Goal: Transaction & Acquisition: Book appointment/travel/reservation

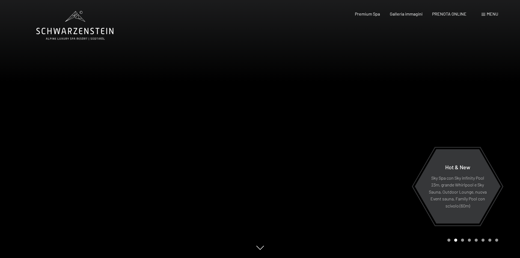
click at [453, 17] on div "Prenotazione Richiesta Premium Spa Galleria immagini PRENOTA ONLINE Menu DE IT …" at bounding box center [417, 14] width 162 height 6
click at [460, 14] on span "PRENOTA ONLINE" at bounding box center [449, 12] width 34 height 5
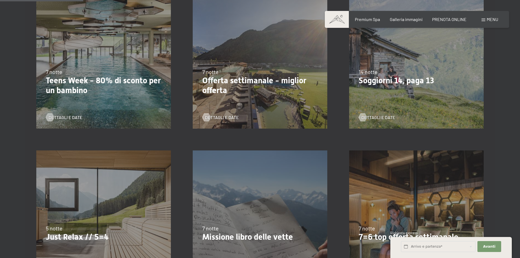
scroll to position [172, 0]
drag, startPoint x: 102, startPoint y: 202, endPoint x: 81, endPoint y: 202, distance: 20.8
click at [81, 202] on div "7/9/2025-3/10/2025 21/12/2025-26/12/2025 11/1/2026-23/1/2026 8/3/2026-27/3/2026…" at bounding box center [103, 218] width 156 height 156
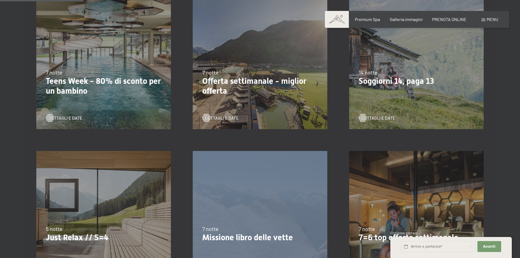
click at [81, 202] on div "7/9/2025-3/10/2025 21/12/2025-26/12/2025 11/1/2026-23/1/2026 8/3/2026-27/3/2026…" at bounding box center [103, 218] width 156 height 156
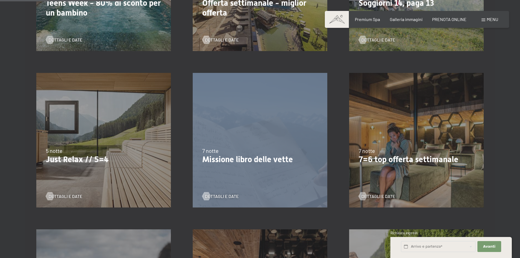
scroll to position [254, 0]
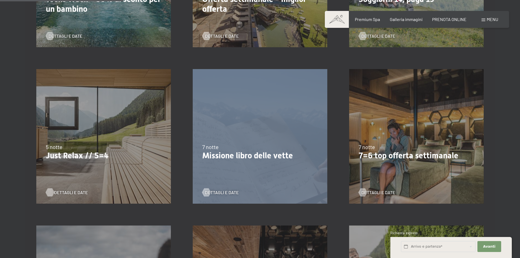
click at [74, 190] on span "Dettagli e Date" at bounding box center [71, 192] width 34 height 6
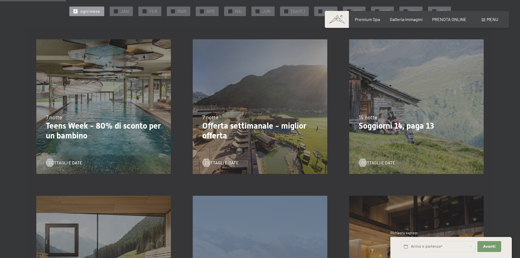
scroll to position [137, 0]
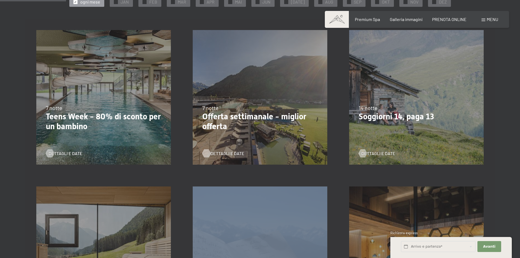
click at [233, 152] on span "Dettagli e Date" at bounding box center [228, 153] width 34 height 6
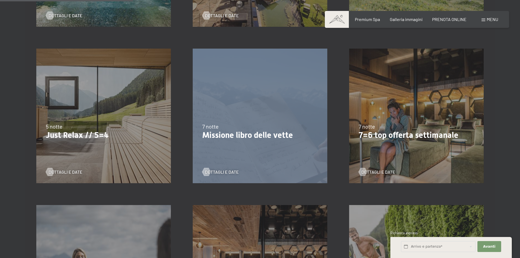
scroll to position [273, 0]
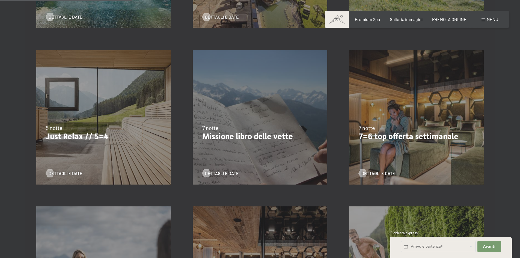
click at [427, 121] on div "4/10/2025-26/10/2025 1/11/2025-21/12/2025 10/1/2026-1/2/2026 7/3/2026-29/3/2026…" at bounding box center [416, 117] width 156 height 156
click at [419, 139] on p "7=6 top offerta settimanale" at bounding box center [417, 137] width 116 height 10
click at [377, 171] on span "Dettagli e Date" at bounding box center [384, 173] width 34 height 6
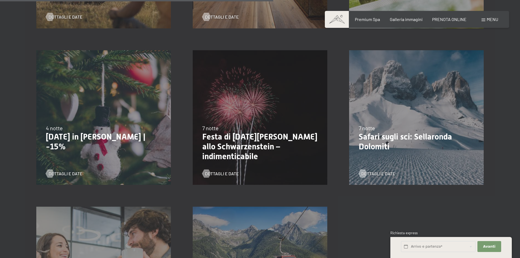
scroll to position [628, 0]
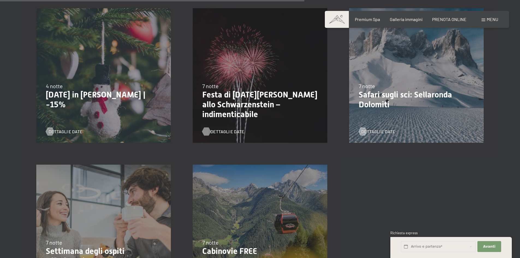
click at [226, 132] on span "Dettagli e Date" at bounding box center [228, 132] width 34 height 6
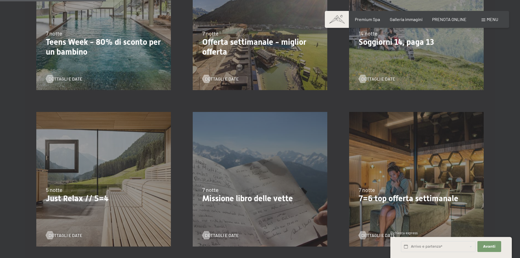
scroll to position [218, 0]
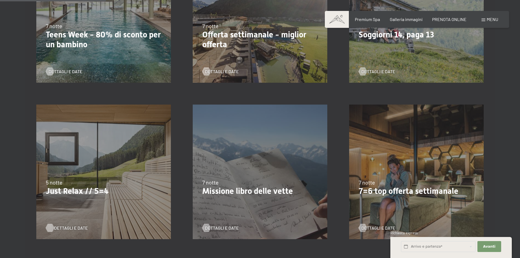
click at [71, 229] on span "Dettagli e Date" at bounding box center [71, 228] width 34 height 6
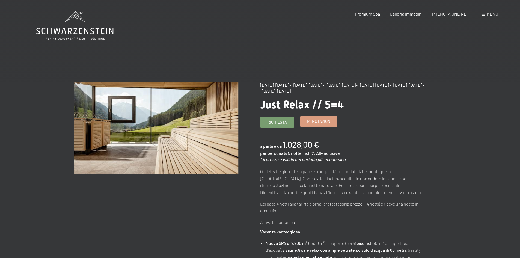
click at [321, 120] on span "Prenotazione" at bounding box center [319, 122] width 28 height 6
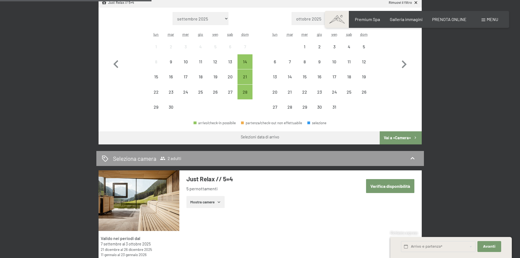
scroll to position [191, 0]
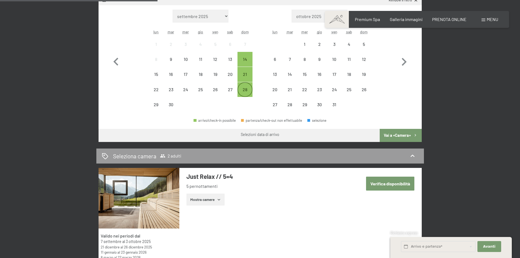
click at [243, 88] on div "28" at bounding box center [245, 94] width 14 height 14
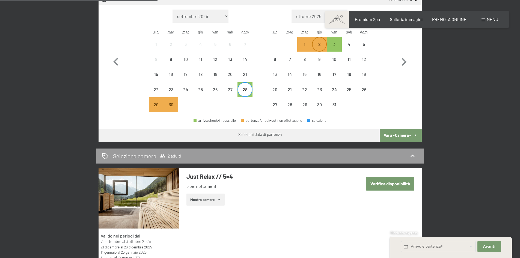
click at [320, 43] on div "2" at bounding box center [320, 49] width 14 height 14
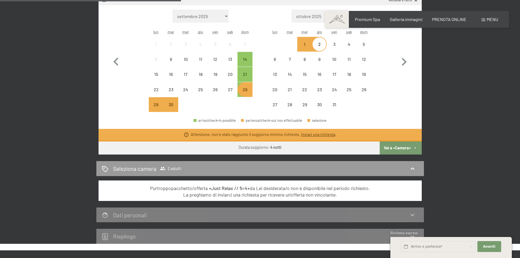
click at [242, 91] on div "28" at bounding box center [245, 94] width 14 height 14
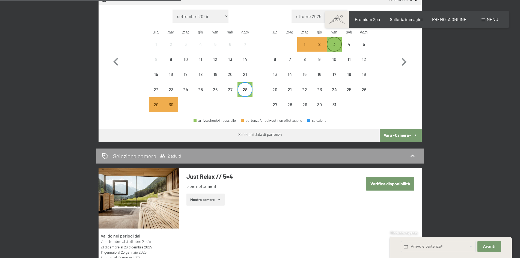
click at [334, 46] on div "3" at bounding box center [334, 49] width 14 height 14
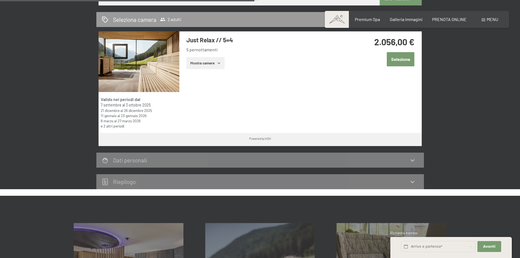
scroll to position [273, 0]
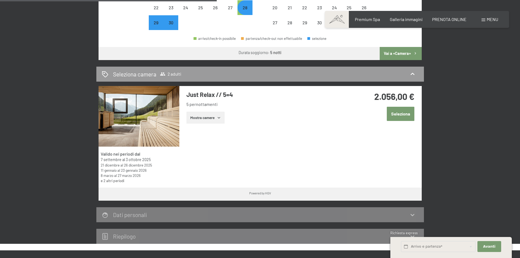
click at [399, 115] on button "Seleziona" at bounding box center [401, 114] width 28 height 14
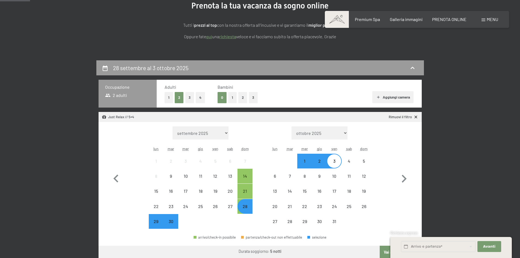
scroll to position [82, 0]
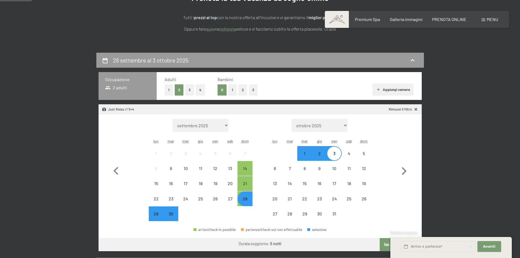
click at [203, 90] on button "4" at bounding box center [200, 89] width 9 height 11
click at [248, 201] on div "28" at bounding box center [245, 204] width 14 height 14
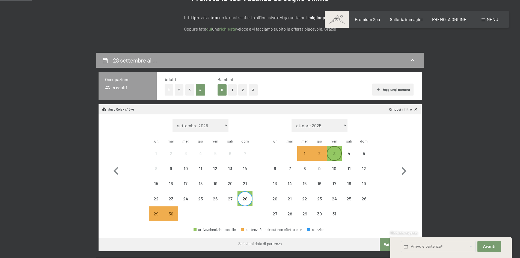
click at [338, 157] on div "3" at bounding box center [334, 158] width 14 height 14
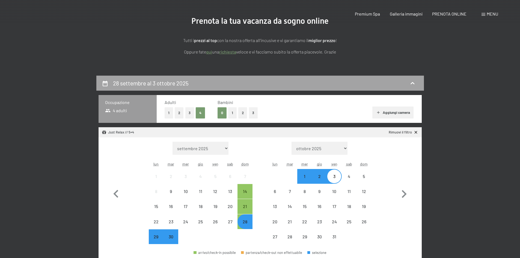
scroll to position [0, 0]
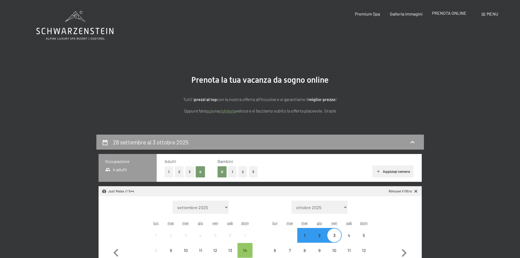
click at [453, 14] on span "PRENOTA ONLINE" at bounding box center [449, 12] width 34 height 5
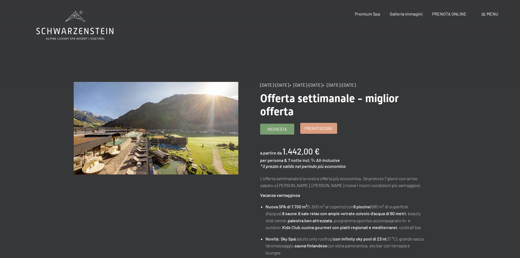
click at [314, 130] on span "Prenotazione" at bounding box center [319, 129] width 28 height 6
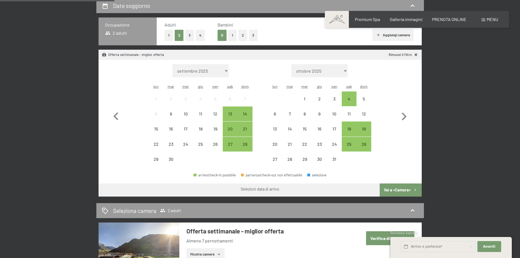
click at [202, 38] on button "4" at bounding box center [200, 35] width 9 height 11
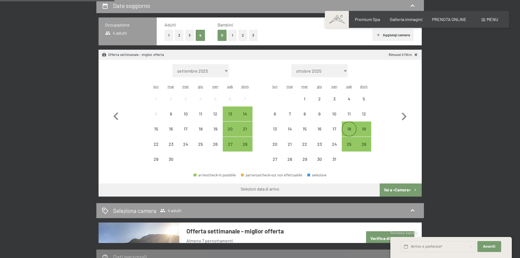
click at [348, 127] on div "18" at bounding box center [349, 134] width 14 height 14
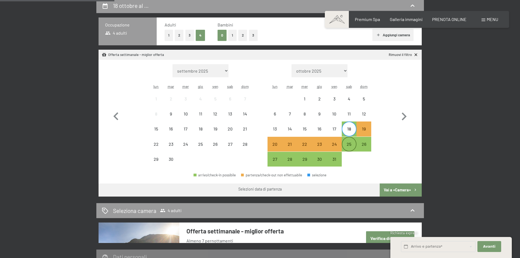
click at [349, 145] on div "25" at bounding box center [349, 149] width 14 height 14
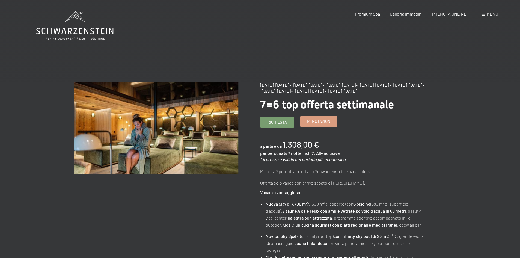
click at [312, 124] on span "Prenotazione" at bounding box center [319, 122] width 28 height 6
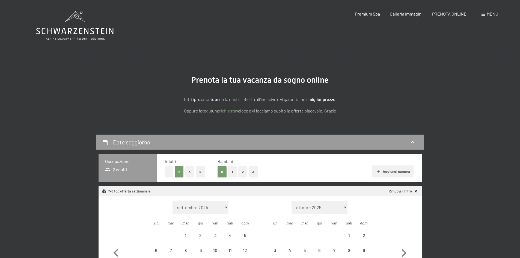
select select "[DATE]"
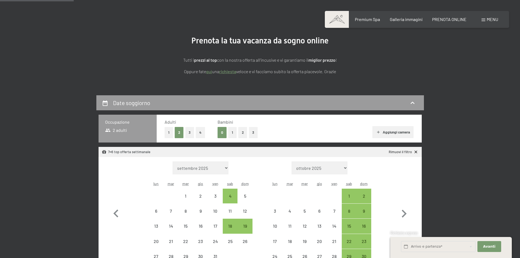
scroll to position [109, 0]
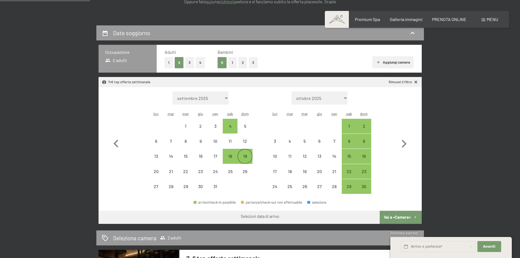
click at [247, 157] on div "19" at bounding box center [245, 161] width 14 height 14
select select "[DATE]"
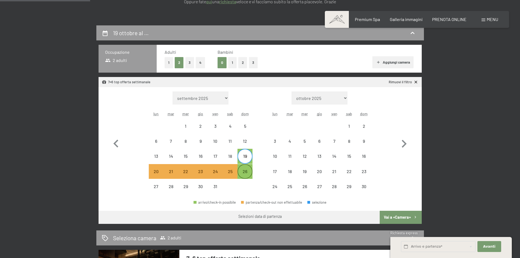
click at [247, 172] on div "26" at bounding box center [245, 176] width 14 height 14
select select "[DATE]"
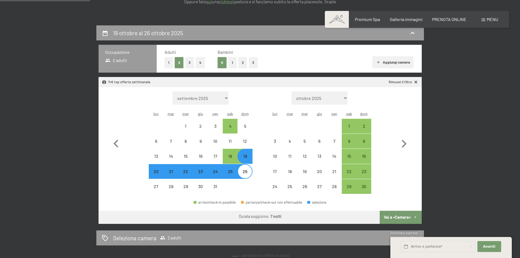
select select "[DATE]"
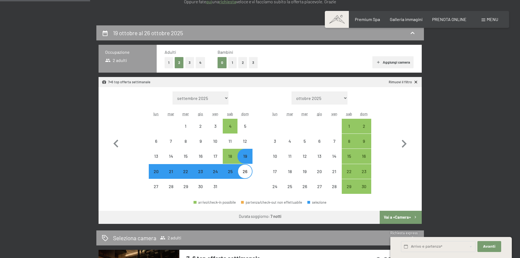
click at [248, 172] on div "26" at bounding box center [245, 176] width 14 height 14
select select "[DATE]"
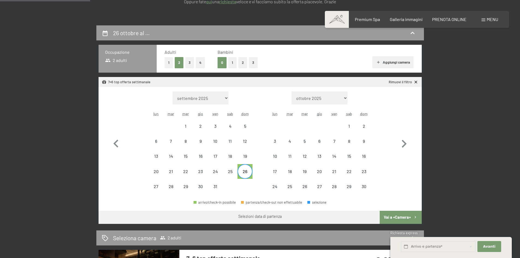
click at [245, 171] on div "26" at bounding box center [245, 176] width 14 height 14
select select "[DATE]"
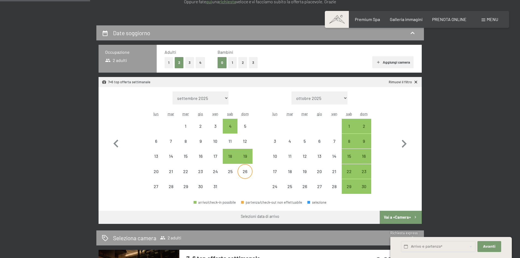
click at [249, 171] on div "26" at bounding box center [245, 176] width 14 height 14
select select "[DATE]"
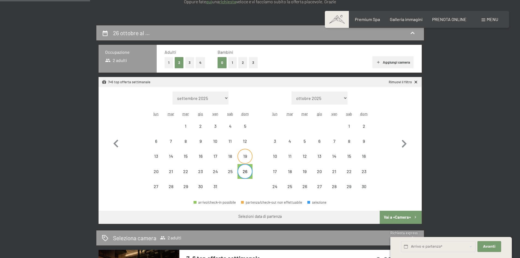
click at [249, 159] on div "19" at bounding box center [245, 161] width 14 height 14
select select "[DATE]"
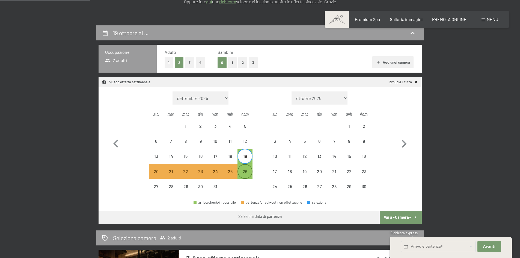
click at [248, 172] on div "26" at bounding box center [245, 176] width 14 height 14
select select "[DATE]"
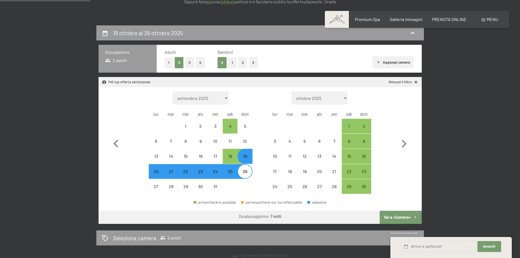
select select "[DATE]"
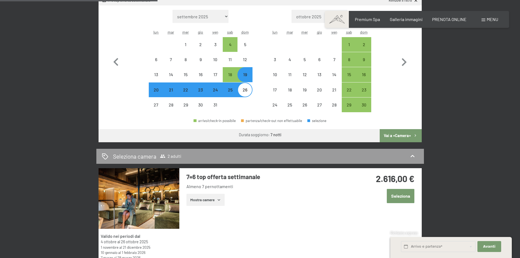
scroll to position [191, 0]
click at [401, 135] on button "Vai a «Camera»" at bounding box center [401, 135] width 42 height 13
select select "[DATE]"
select select "2025-11-01"
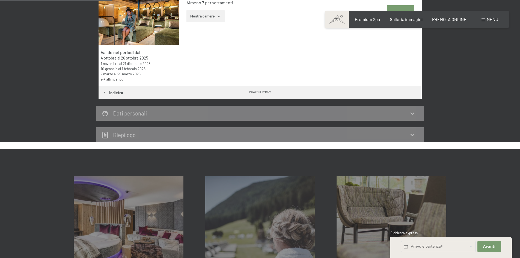
scroll to position [135, 0]
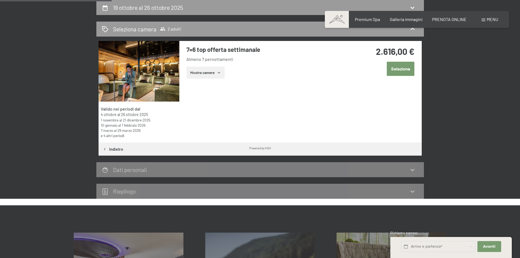
click at [211, 74] on button "Mostra camere" at bounding box center [205, 73] width 38 height 12
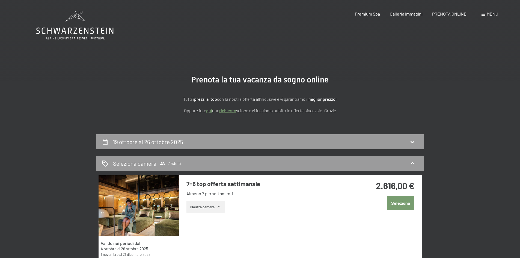
scroll to position [0, 0]
click at [437, 15] on span "PRENOTA ONLINE" at bounding box center [449, 12] width 34 height 5
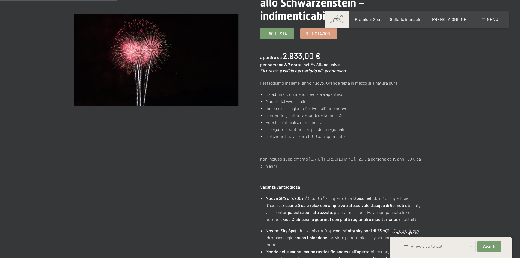
scroll to position [164, 0]
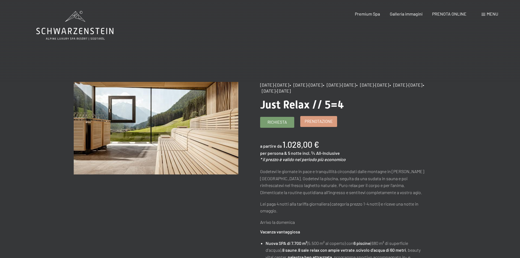
click at [323, 122] on span "Prenotazione" at bounding box center [319, 122] width 28 height 6
